Goal: Information Seeking & Learning: Learn about a topic

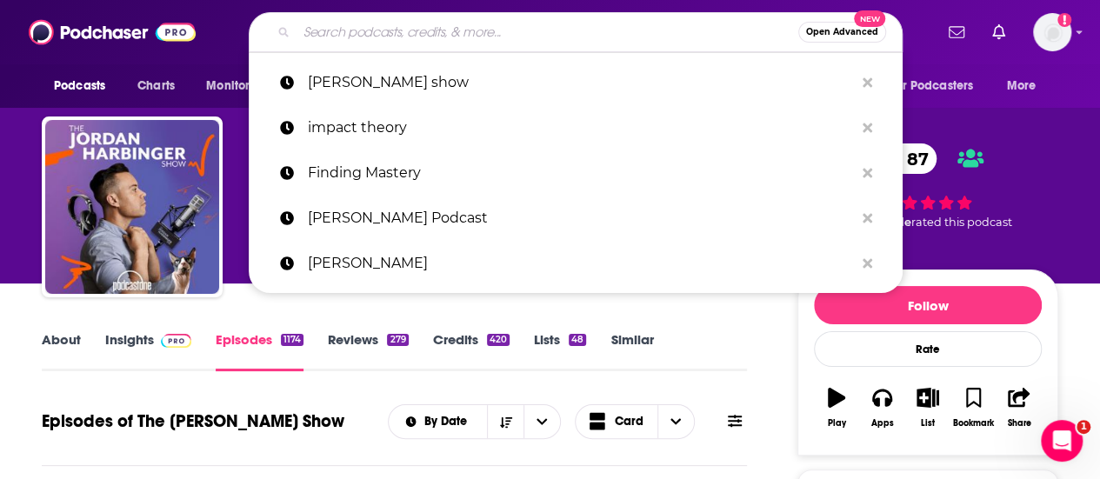
click at [353, 31] on input "Search podcasts, credits, & more..." at bounding box center [548, 32] width 502 height 28
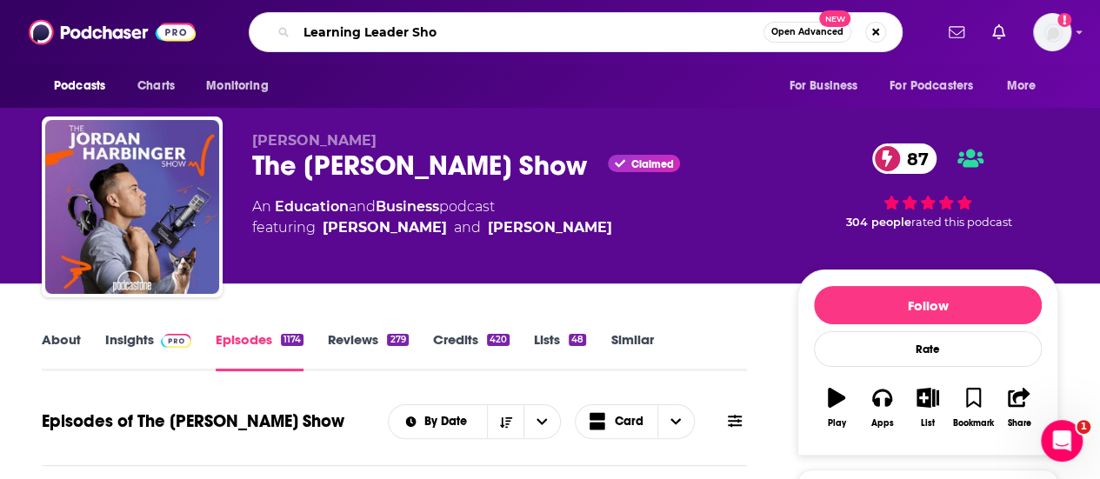
type input "Learning Leader Show"
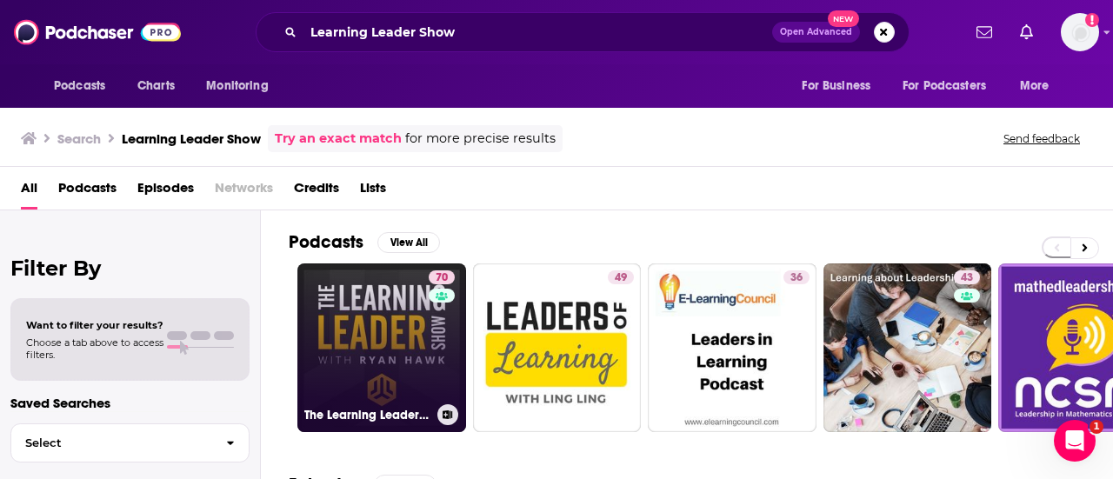
click at [362, 317] on link "70 The Learning Leader Show With [PERSON_NAME]" at bounding box center [381, 347] width 169 height 169
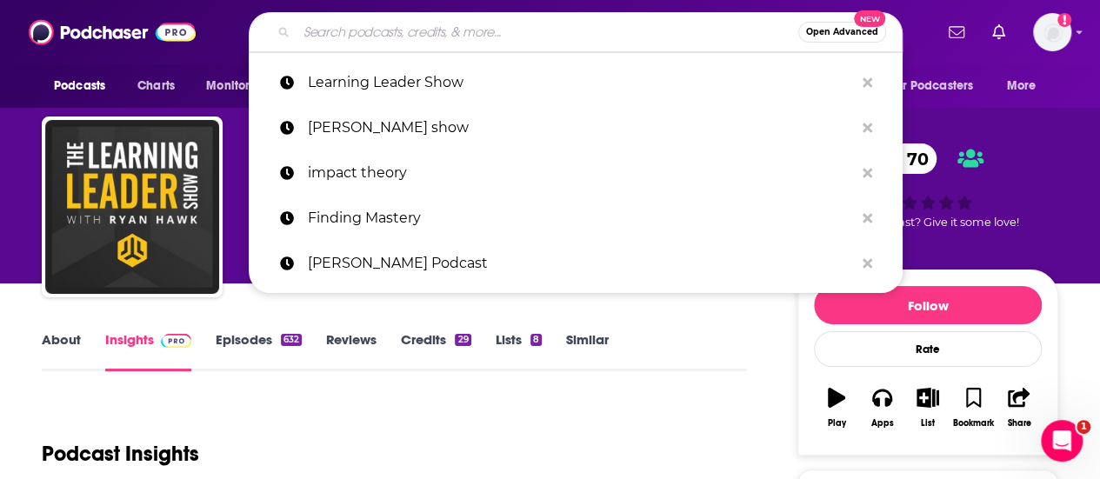
click at [411, 29] on input "Search podcasts, credits, & more..." at bounding box center [548, 32] width 502 height 28
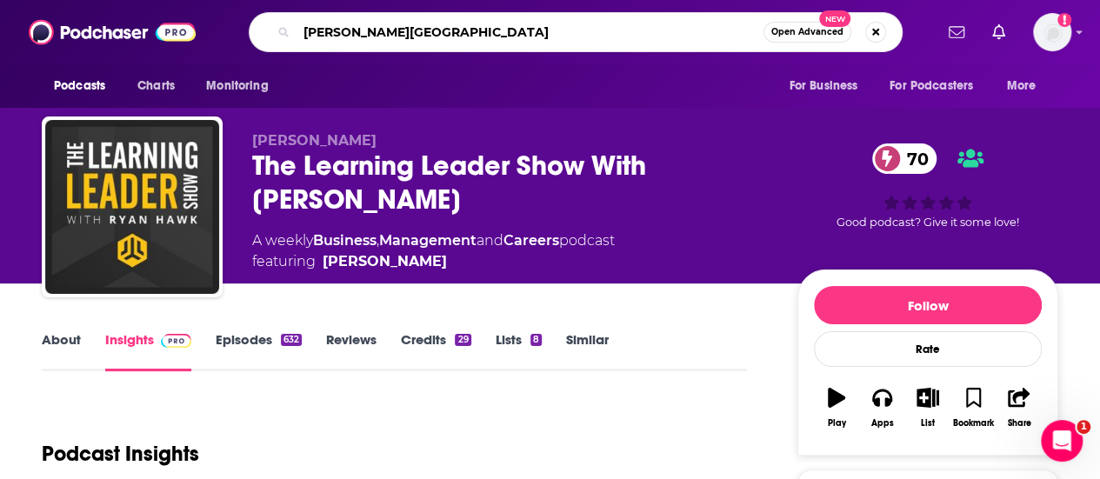
type input "[PERSON_NAME][GEOGRAPHIC_DATA] of Greatness"
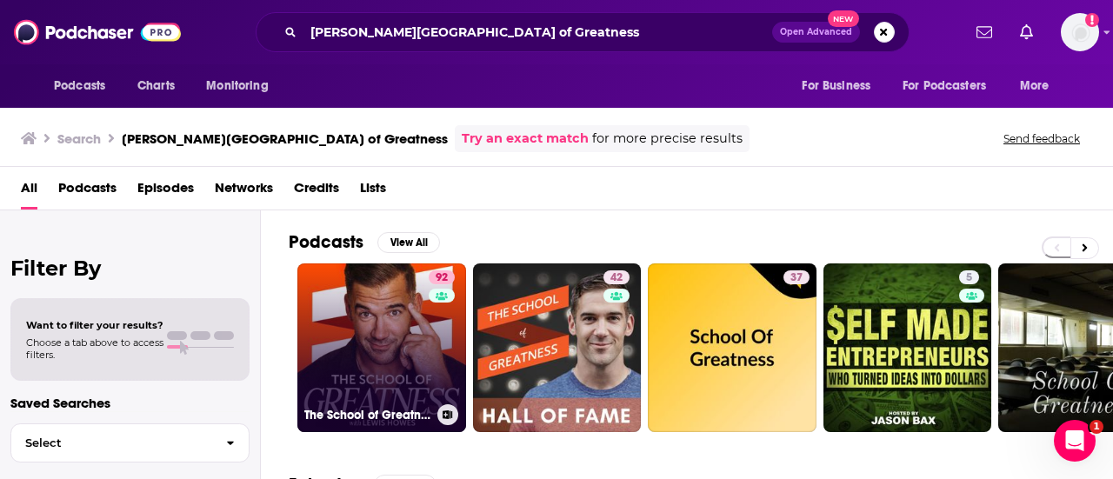
click at [363, 363] on link "92 The School of Greatness" at bounding box center [381, 347] width 169 height 169
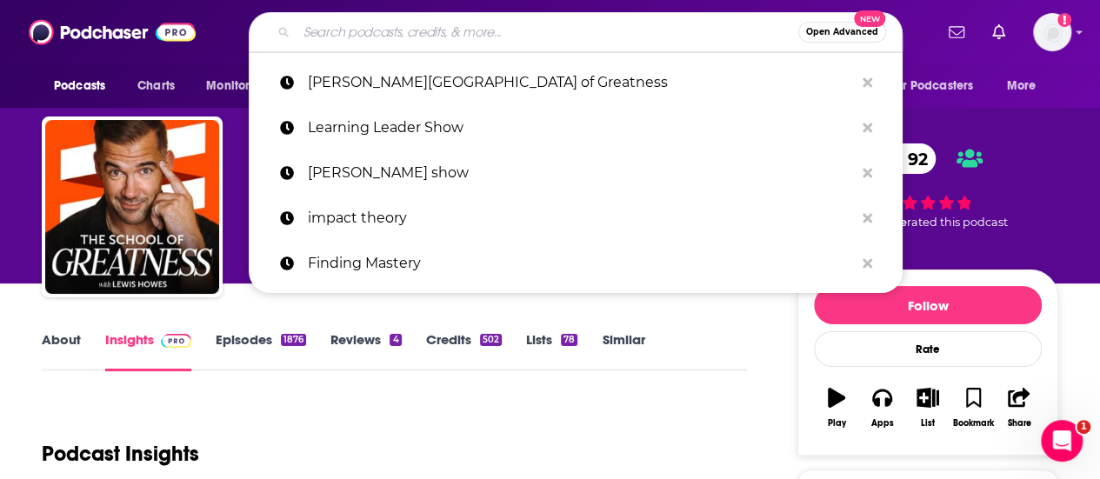
click at [371, 34] on input "Search podcasts, credits, & more..." at bounding box center [548, 32] width 502 height 28
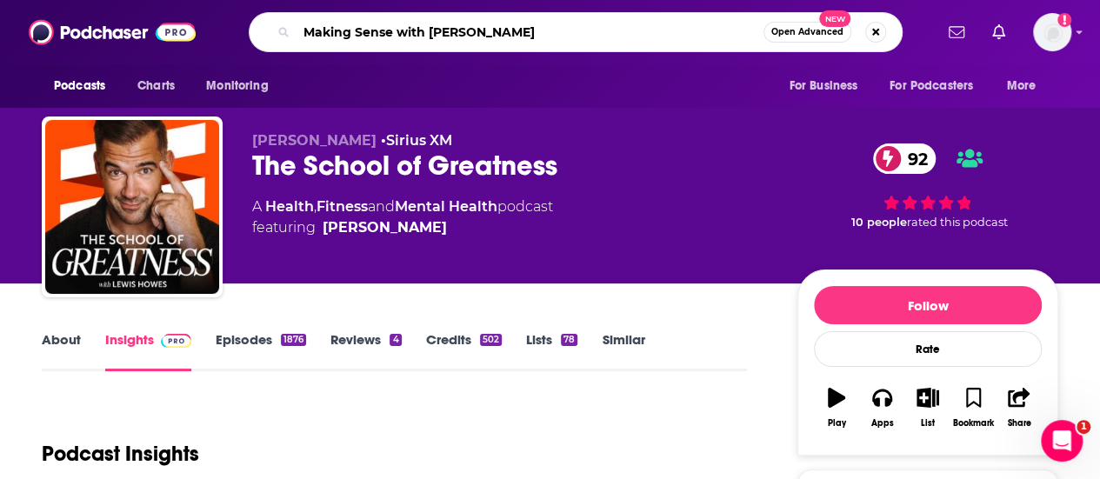
type input "Making Sense with [PERSON_NAME]"
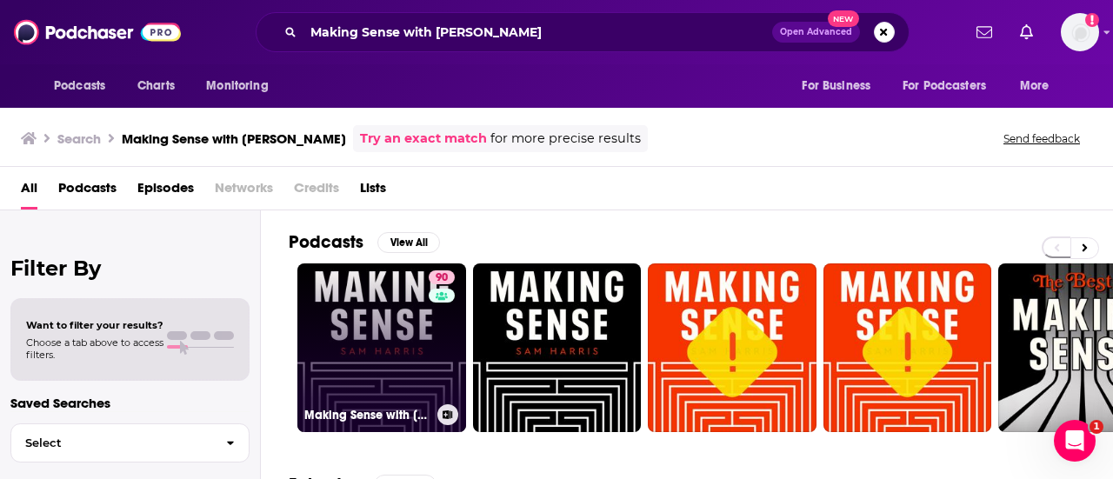
click at [405, 308] on link "90 Making Sense with [PERSON_NAME]" at bounding box center [381, 347] width 169 height 169
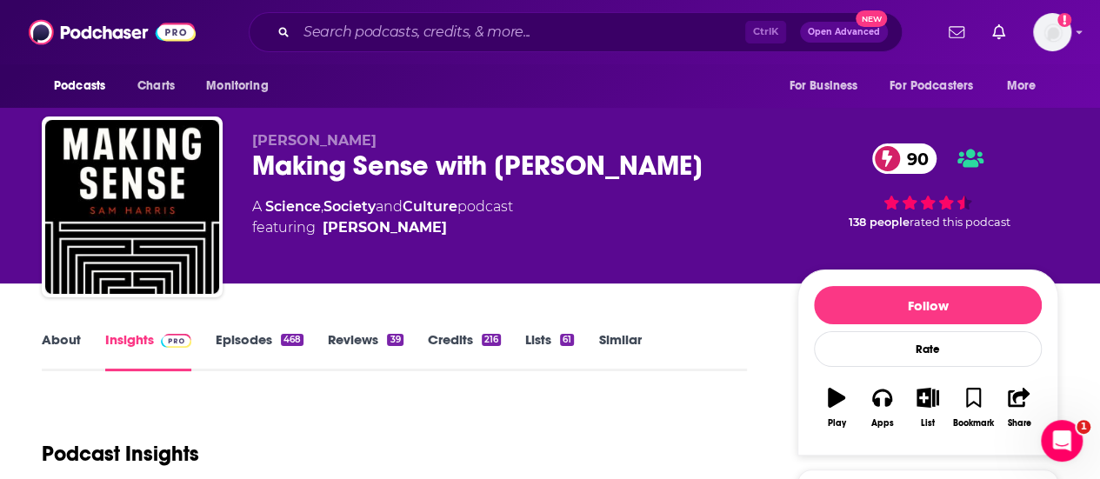
click at [439, 243] on div "[PERSON_NAME] Making Sense with [PERSON_NAME] 90 A Science , Society and Cultur…" at bounding box center [510, 201] width 517 height 139
click at [53, 344] on link "About" at bounding box center [61, 351] width 39 height 40
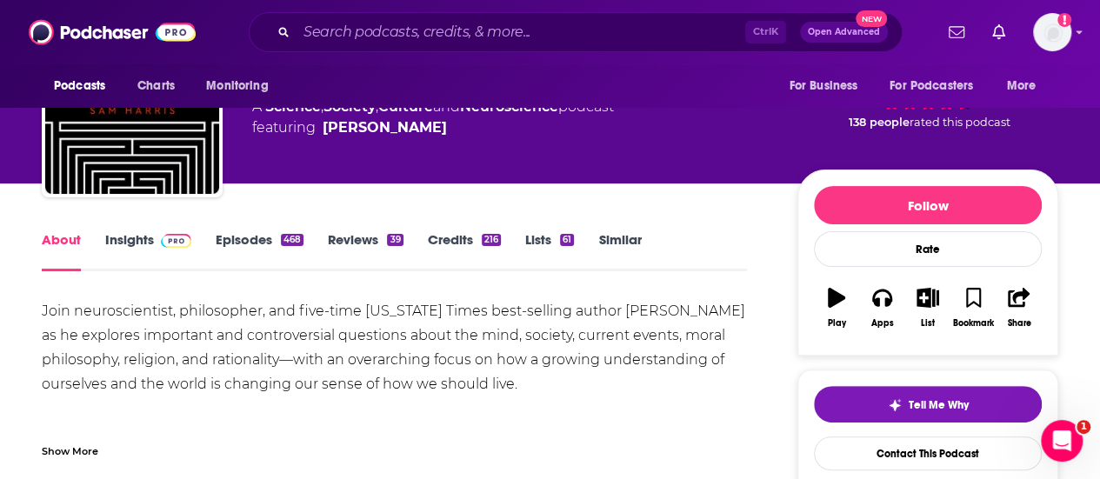
scroll to position [106, 0]
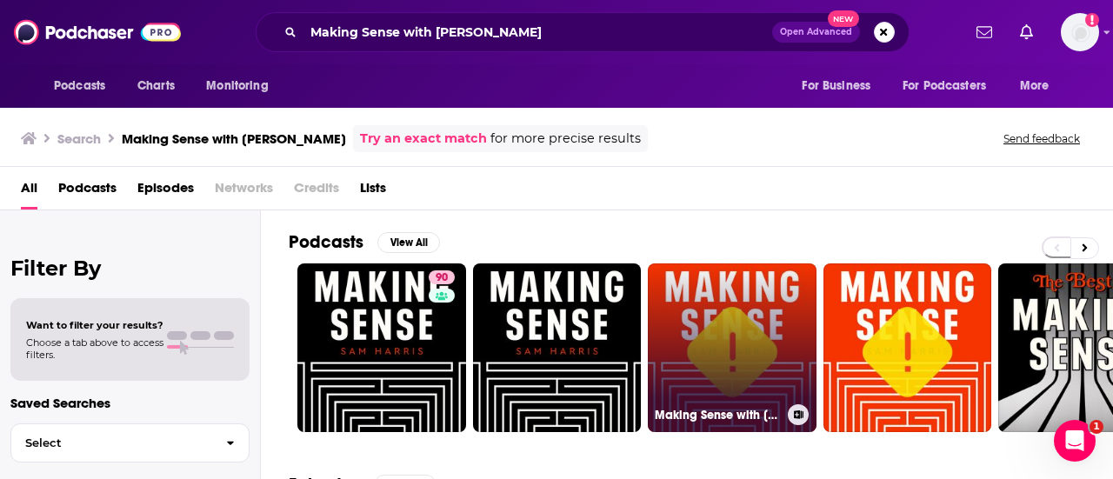
click at [694, 337] on link "Making Sense with [PERSON_NAME] - Invalid feed" at bounding box center [732, 347] width 169 height 169
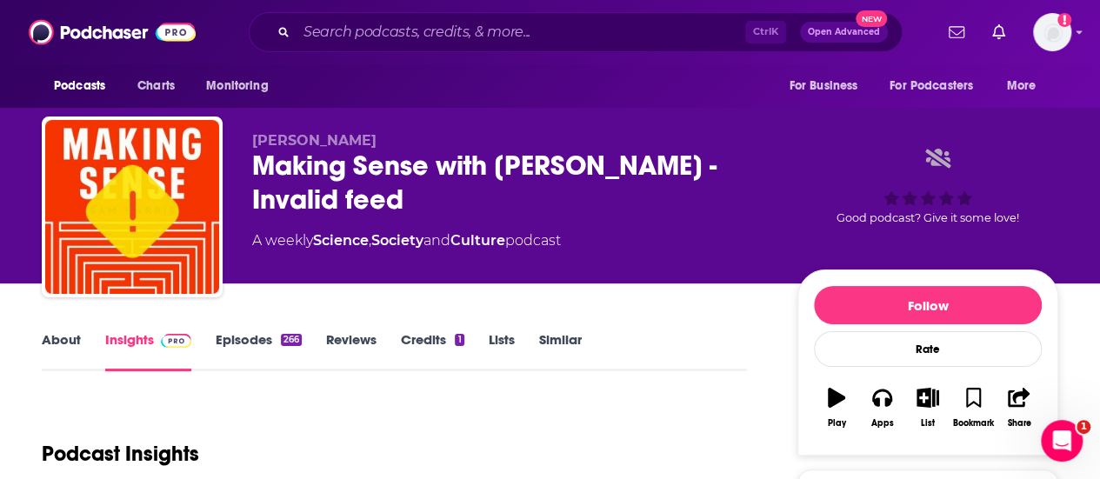
click at [63, 340] on link "About" at bounding box center [61, 351] width 39 height 40
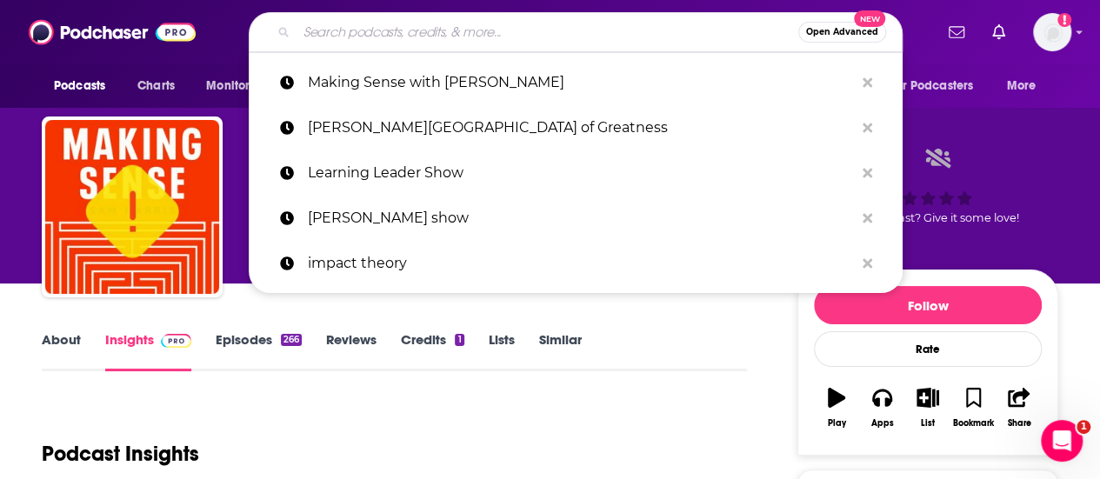
click at [423, 37] on input "Search podcasts, credits, & more..." at bounding box center [548, 32] width 502 height 28
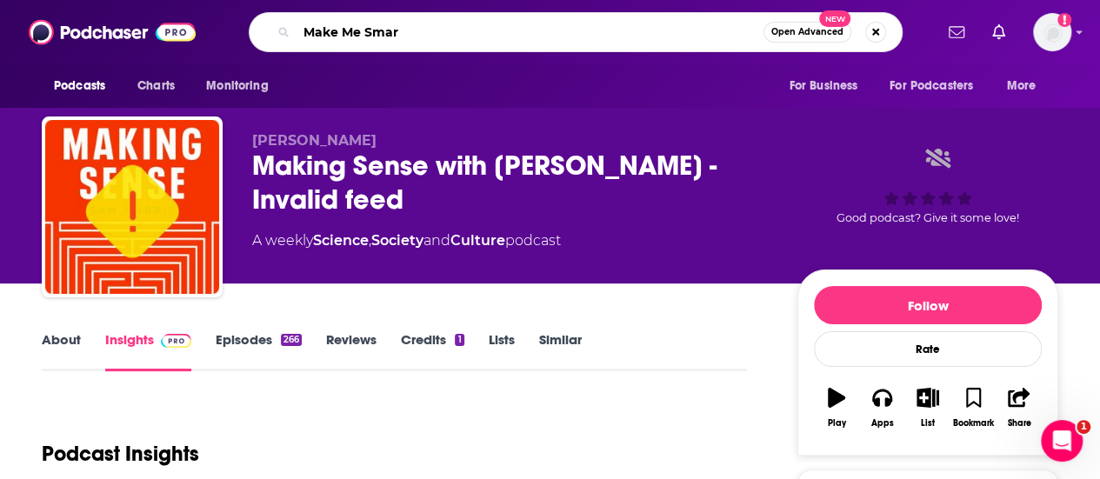
type input "Make Me Smart"
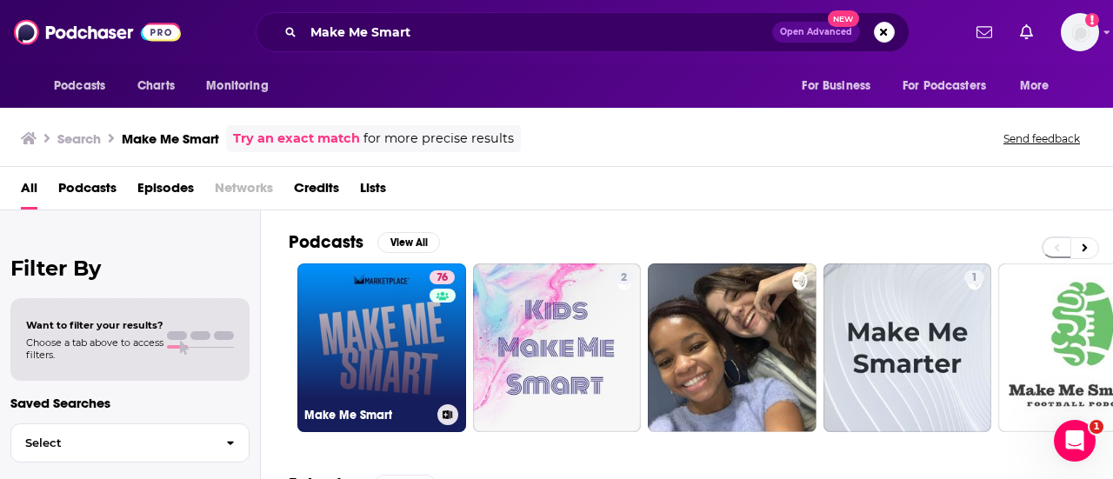
click at [409, 291] on link "76 Make Me Smart" at bounding box center [381, 347] width 169 height 169
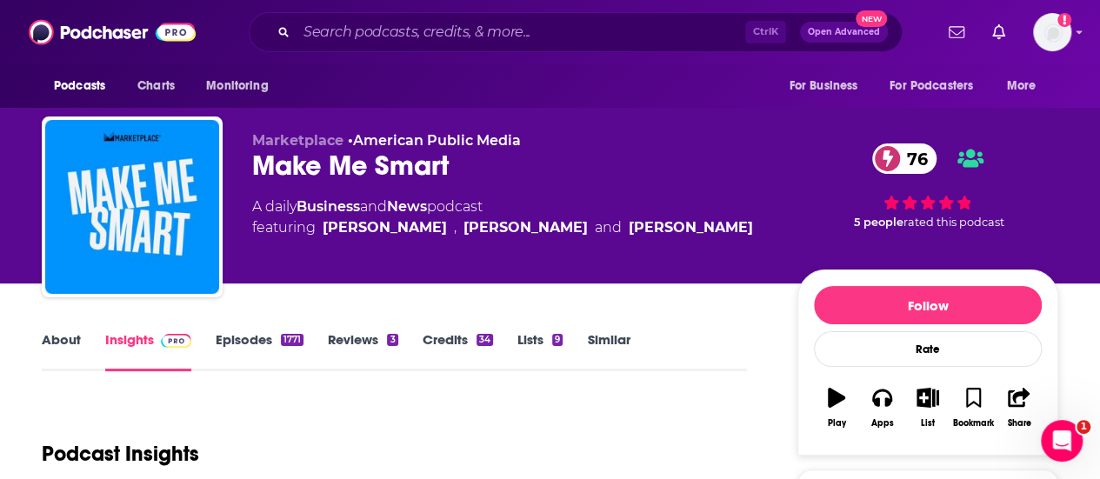
click at [61, 337] on link "About" at bounding box center [61, 351] width 39 height 40
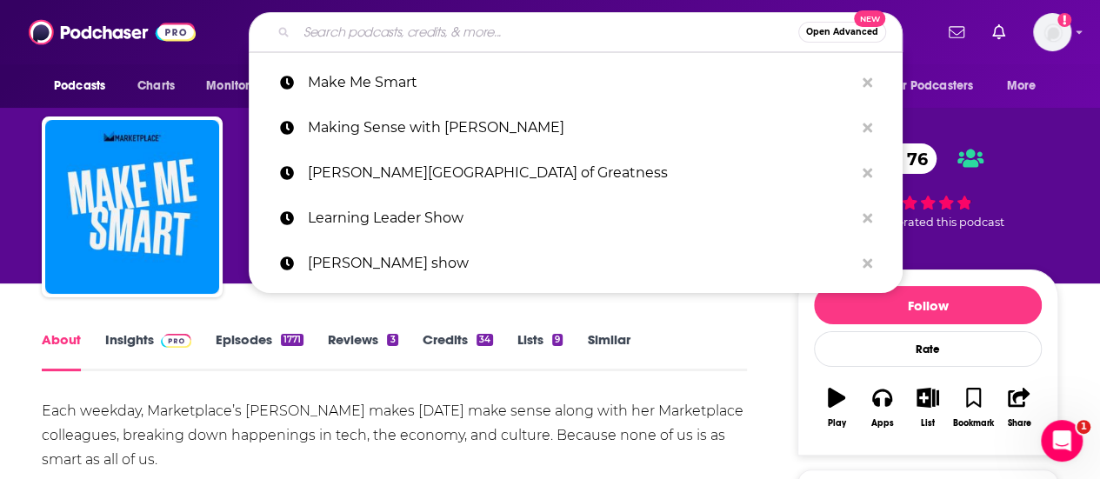
click at [382, 29] on input "Search podcasts, credits, & more..." at bounding box center [548, 32] width 502 height 28
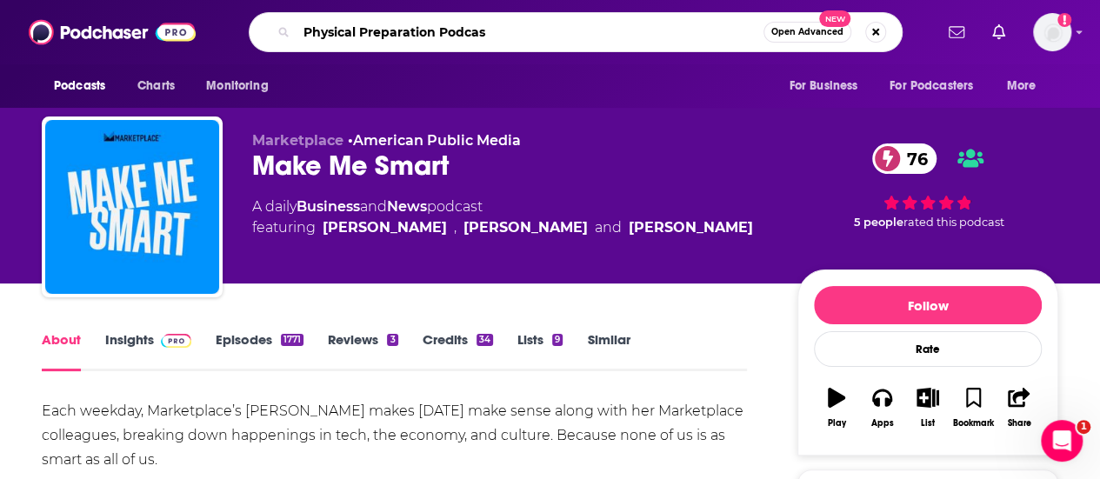
type input "Physical Preparation Podcast"
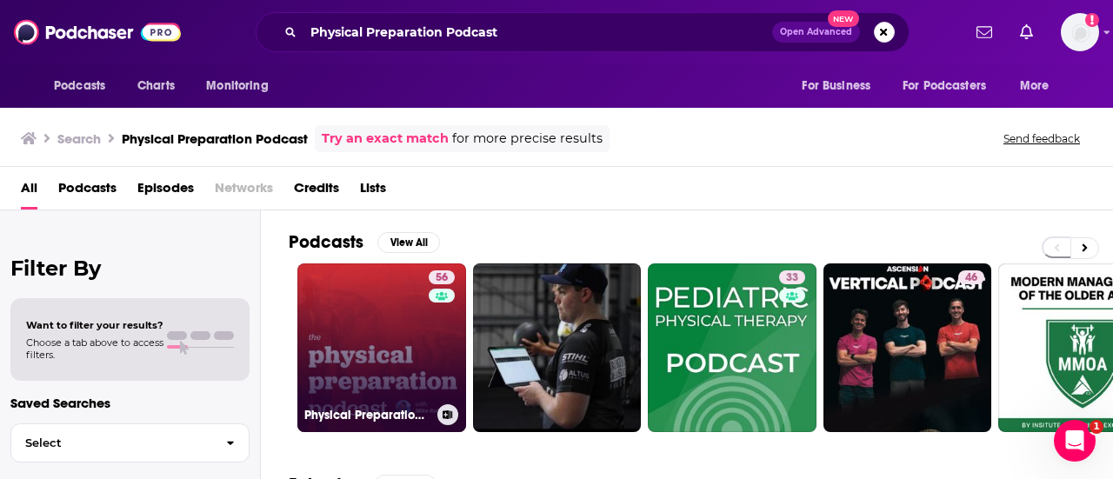
click at [370, 341] on link "56 Physical Preparation Podcast Archives - [PERSON_NAME] Training Systems" at bounding box center [381, 347] width 169 height 169
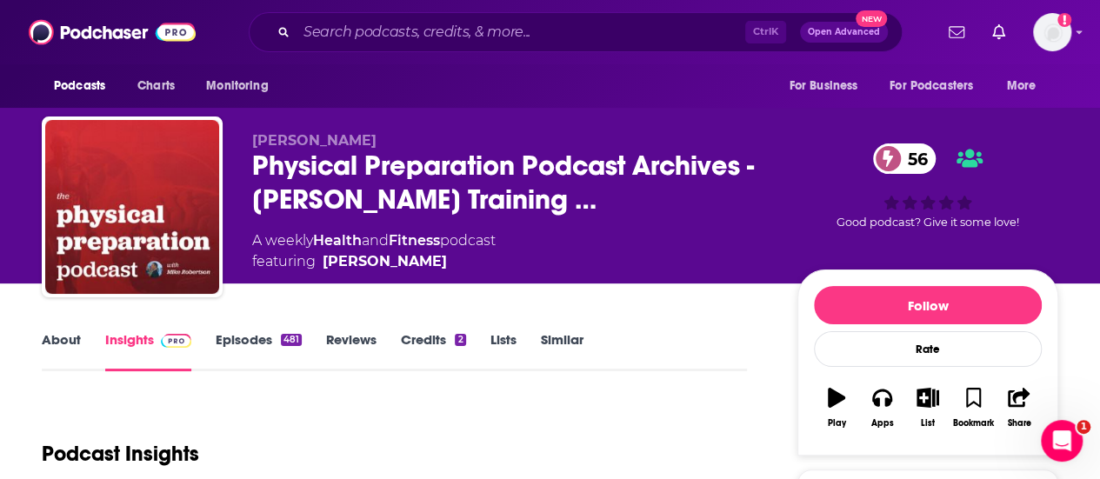
click at [52, 340] on link "About" at bounding box center [61, 351] width 39 height 40
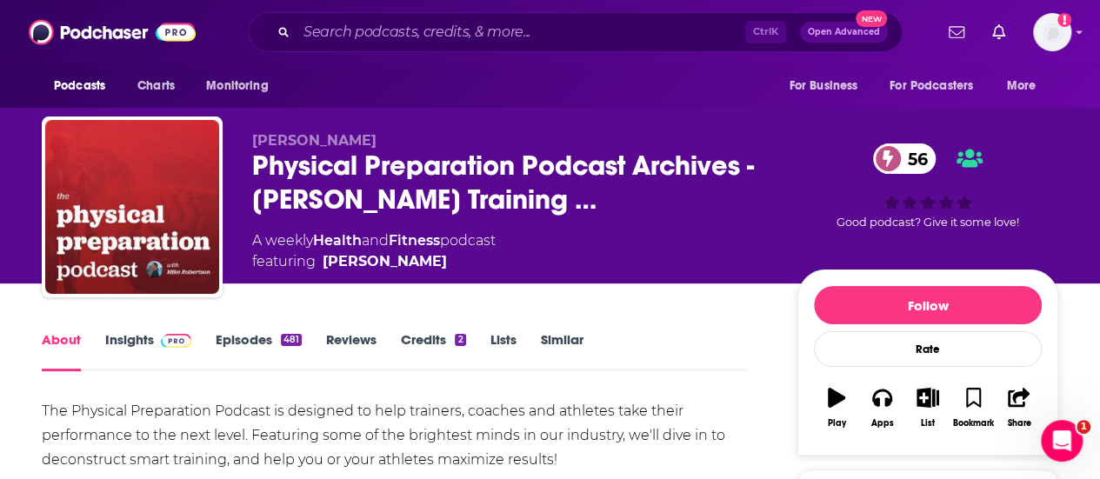
drag, startPoint x: 746, startPoint y: 427, endPoint x: 708, endPoint y: 395, distance: 50.0
